Goal: Transaction & Acquisition: Purchase product/service

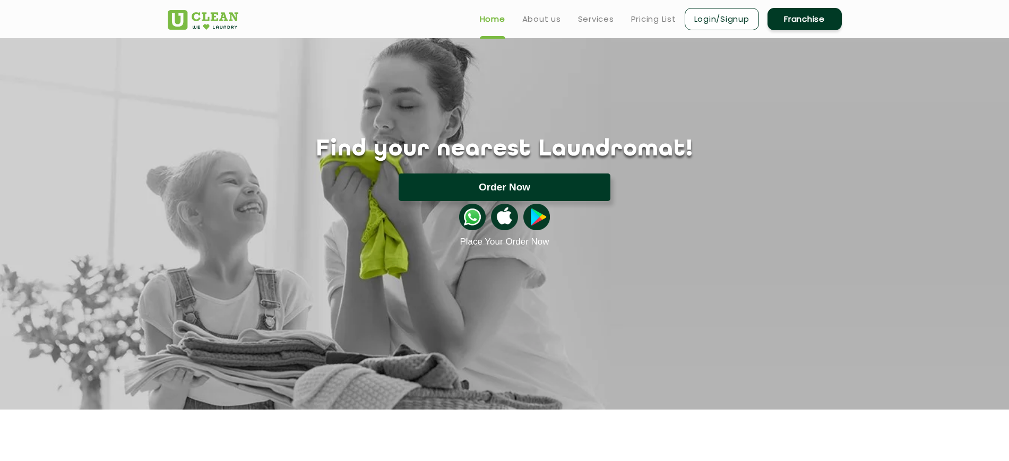
click at [498, 179] on button "Order Now" at bounding box center [505, 188] width 212 height 28
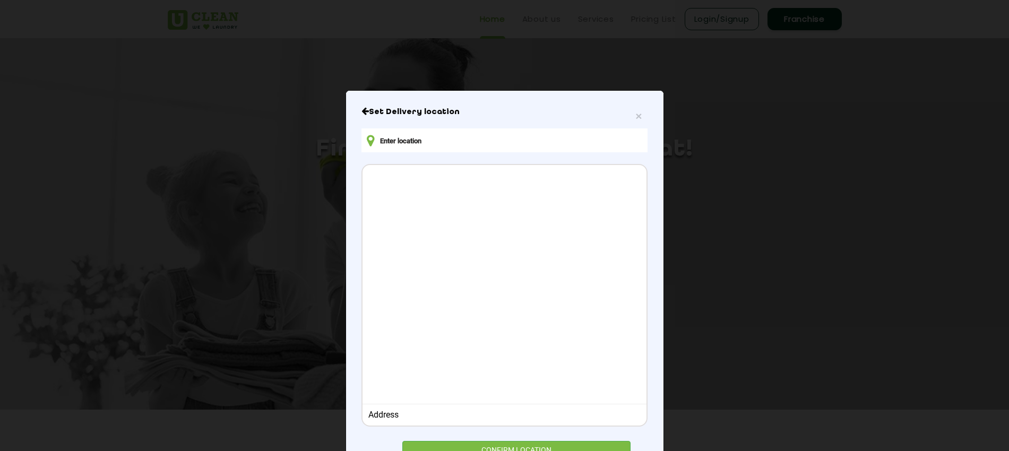
click at [478, 208] on div at bounding box center [504, 283] width 283 height 236
click at [455, 135] on input "text" at bounding box center [504, 140] width 286 height 24
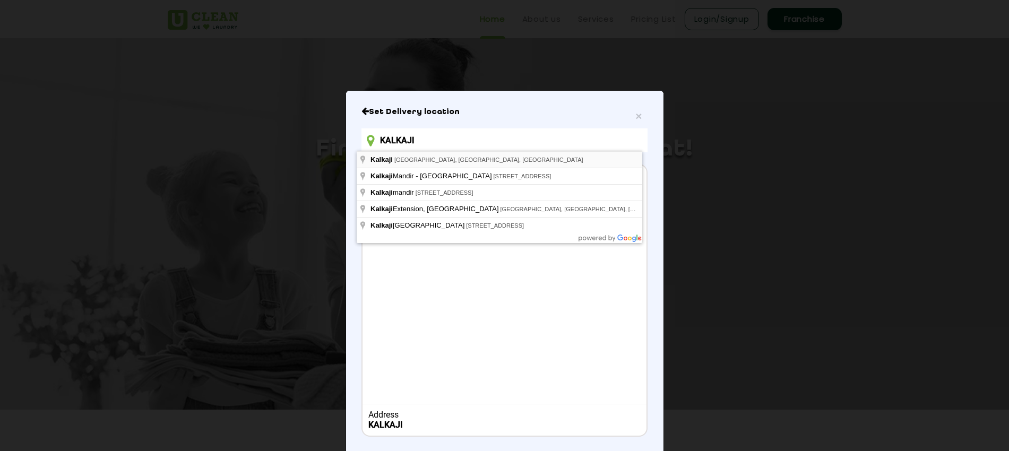
type input "[GEOGRAPHIC_DATA], [GEOGRAPHIC_DATA], [GEOGRAPHIC_DATA], [GEOGRAPHIC_DATA]"
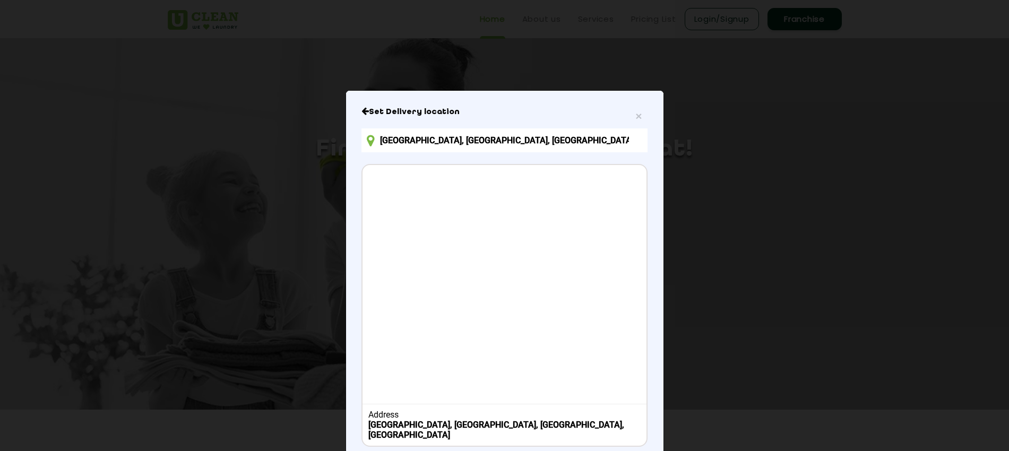
scroll to position [49, 0]
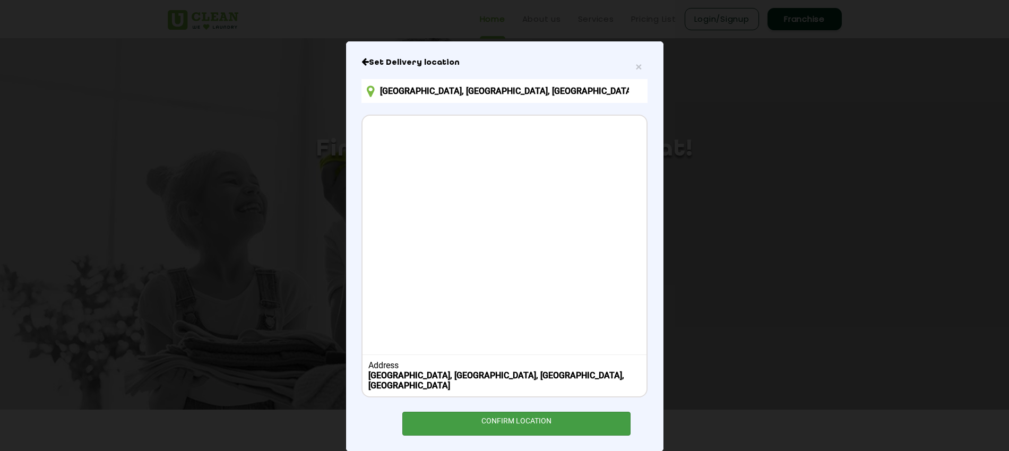
click at [499, 412] on div "CONFIRM LOCATION" at bounding box center [516, 424] width 229 height 24
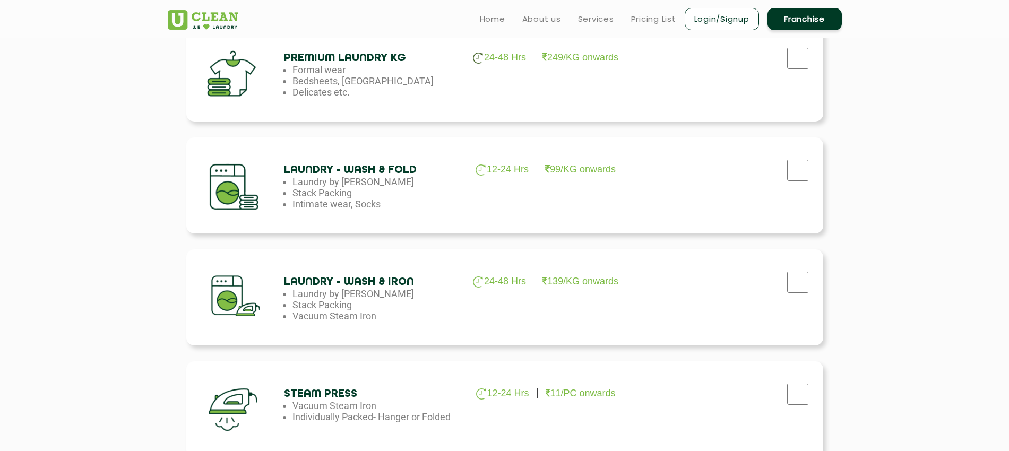
scroll to position [328, 0]
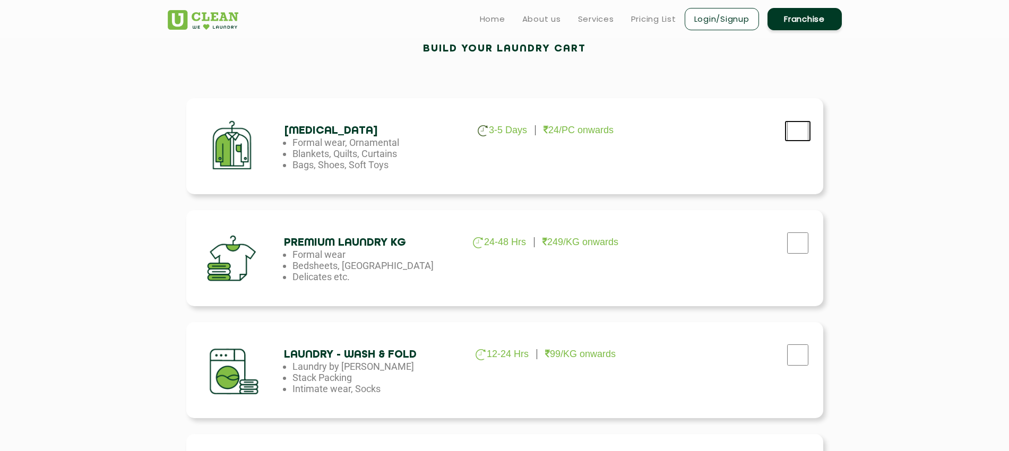
click at [786, 140] on input "checkbox" at bounding box center [798, 130] width 27 height 21
checkbox input "true"
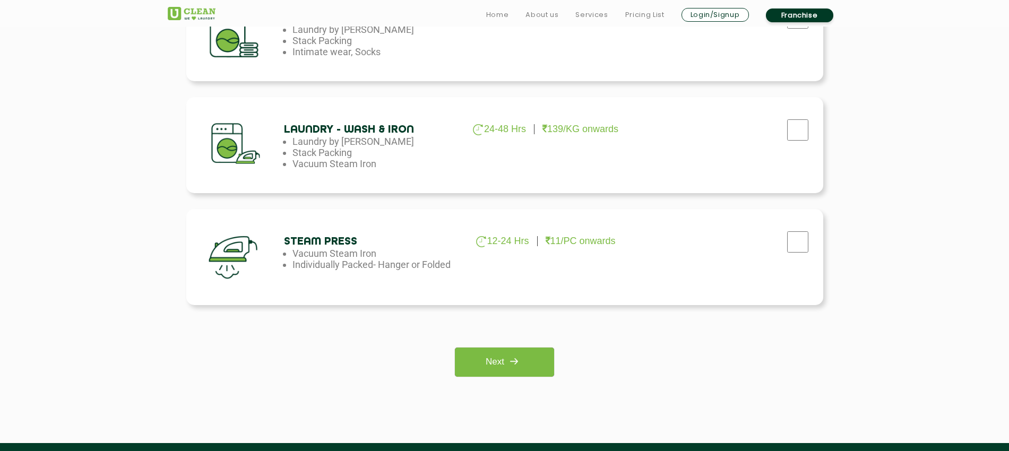
scroll to position [677, 0]
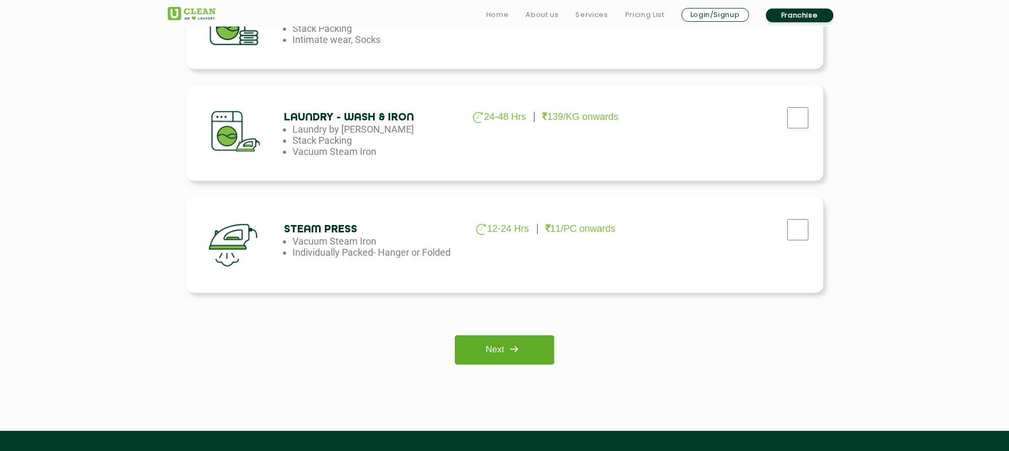
click at [522, 346] on img at bounding box center [513, 349] width 19 height 19
